Goal: Use online tool/utility: Use online tool/utility

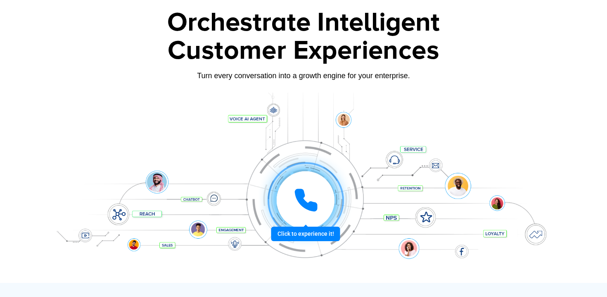
scroll to position [59, 0]
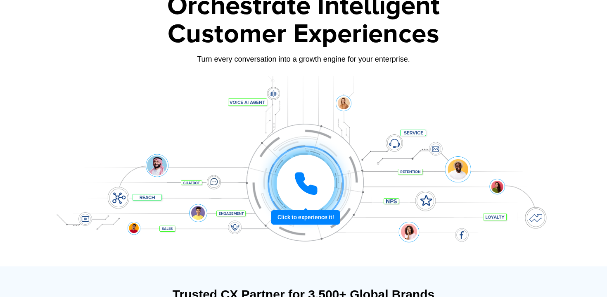
click at [296, 214] on div at bounding box center [306, 184] width 62 height 62
click at [307, 188] on icon at bounding box center [306, 183] width 21 height 21
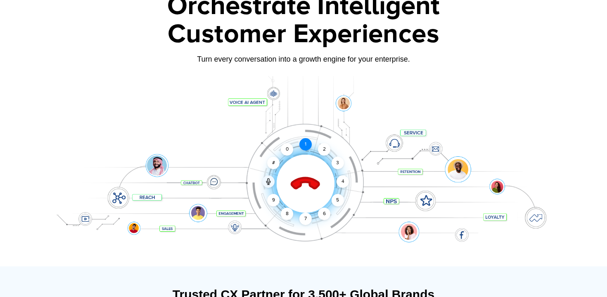
click at [306, 145] on div "1" at bounding box center [305, 144] width 12 height 12
click at [344, 158] on div "Click to end call Call connected 1 2 3 4 5 6 7 8 9 # 0" at bounding box center [306, 166] width 512 height 33
click at [341, 159] on div "3" at bounding box center [338, 163] width 12 height 12
click at [328, 151] on div "2" at bounding box center [324, 149] width 12 height 12
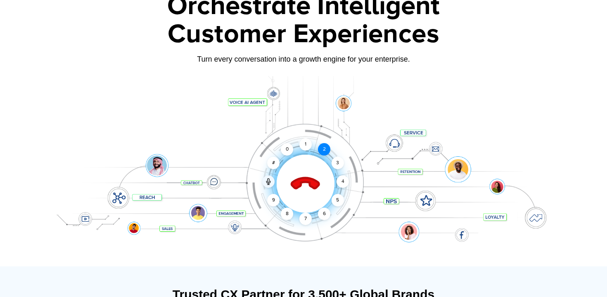
click at [328, 151] on div "2" at bounding box center [324, 149] width 12 height 12
click at [272, 164] on div "#" at bounding box center [273, 163] width 12 height 12
click at [272, 198] on div "9" at bounding box center [273, 200] width 12 height 12
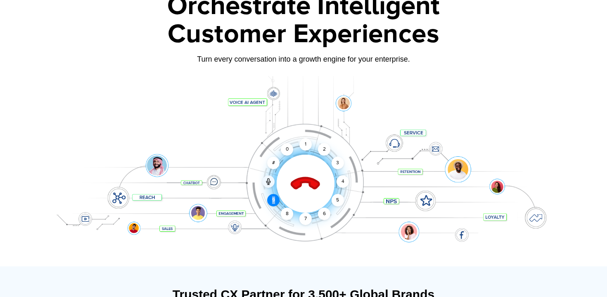
click at [272, 198] on div "9" at bounding box center [273, 200] width 12 height 12
click at [304, 145] on div "1" at bounding box center [305, 144] width 12 height 12
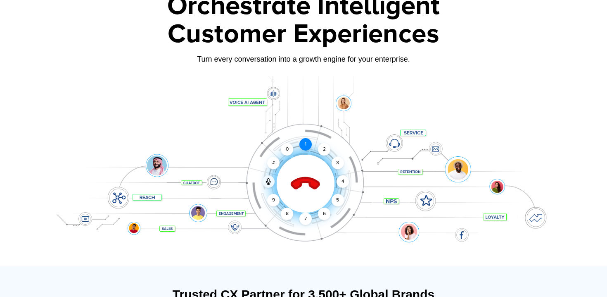
click at [304, 145] on div "1" at bounding box center [305, 144] width 12 height 12
click at [299, 184] on icon at bounding box center [305, 183] width 29 height 29
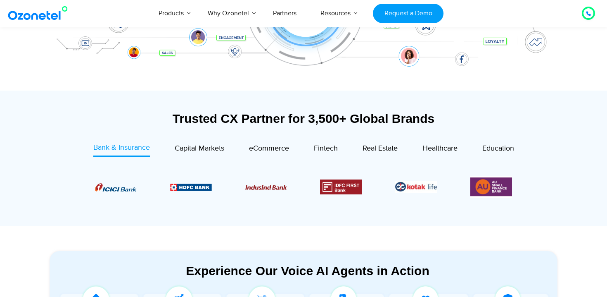
scroll to position [246, 0]
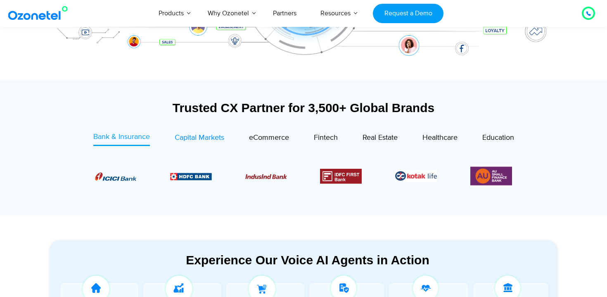
click at [212, 138] on span "Capital Markets" at bounding box center [200, 137] width 50 height 9
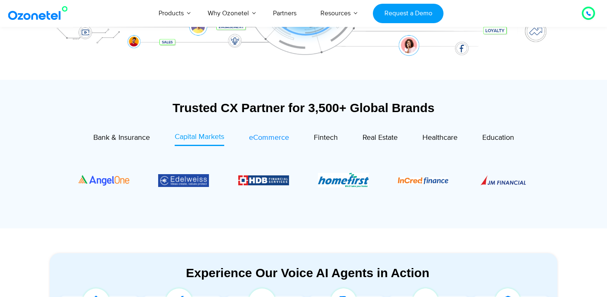
click at [259, 137] on span "eCommerce" at bounding box center [269, 137] width 40 height 9
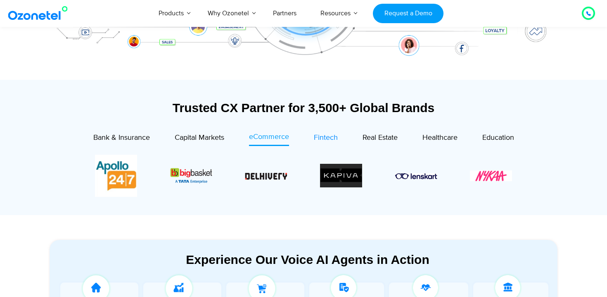
click at [320, 138] on span "Fintech" at bounding box center [326, 137] width 24 height 9
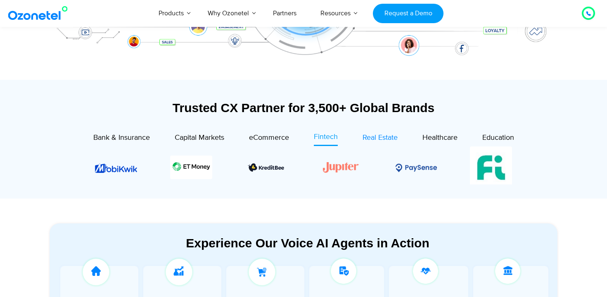
click at [383, 143] on link "Real Estate" at bounding box center [380, 138] width 35 height 14
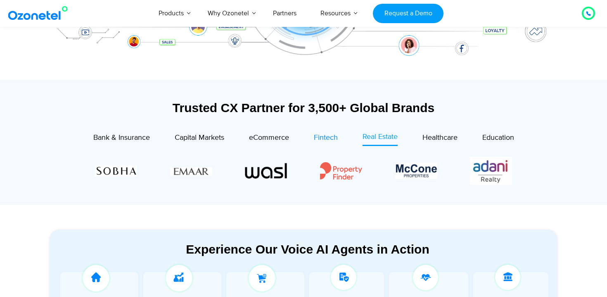
click at [323, 138] on span "Fintech" at bounding box center [326, 137] width 24 height 9
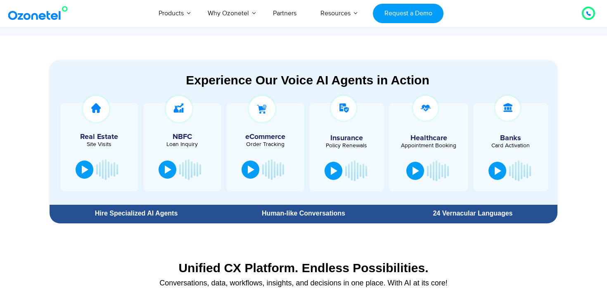
scroll to position [411, 0]
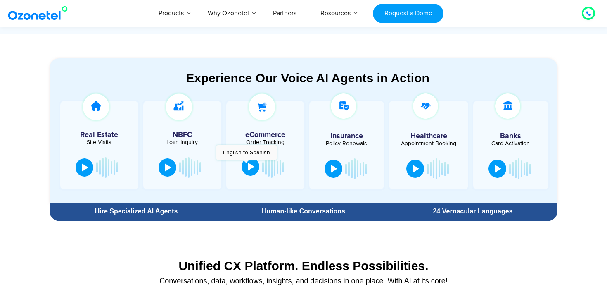
click at [246, 164] on button at bounding box center [251, 166] width 18 height 18
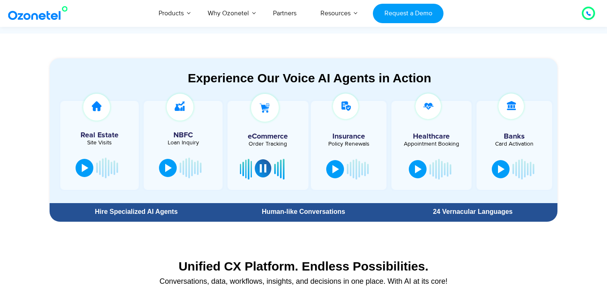
click at [264, 172] on div at bounding box center [263, 168] width 7 height 8
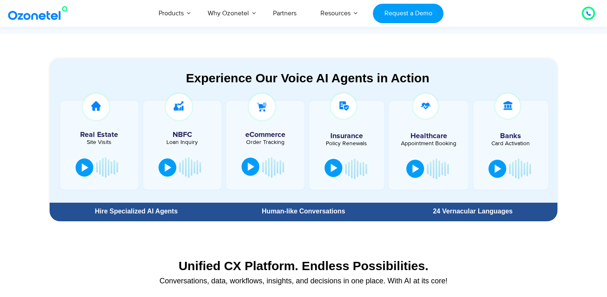
click at [331, 168] on div at bounding box center [334, 168] width 7 height 8
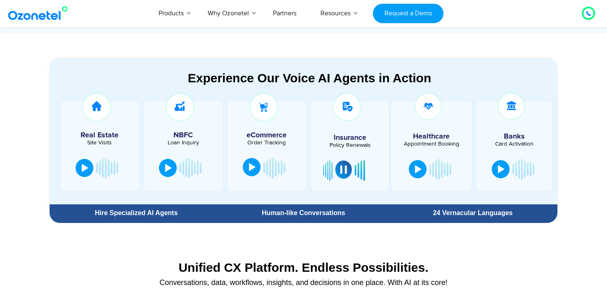
click at [344, 169] on div at bounding box center [343, 169] width 7 height 8
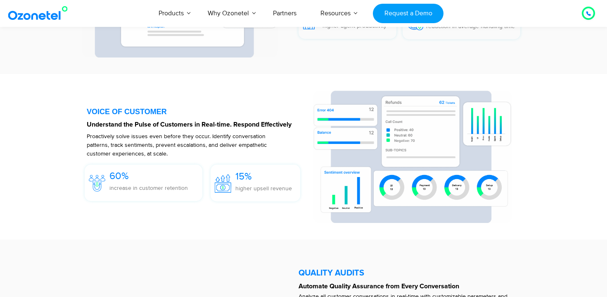
scroll to position [1191, 0]
